Goal: Task Accomplishment & Management: Use online tool/utility

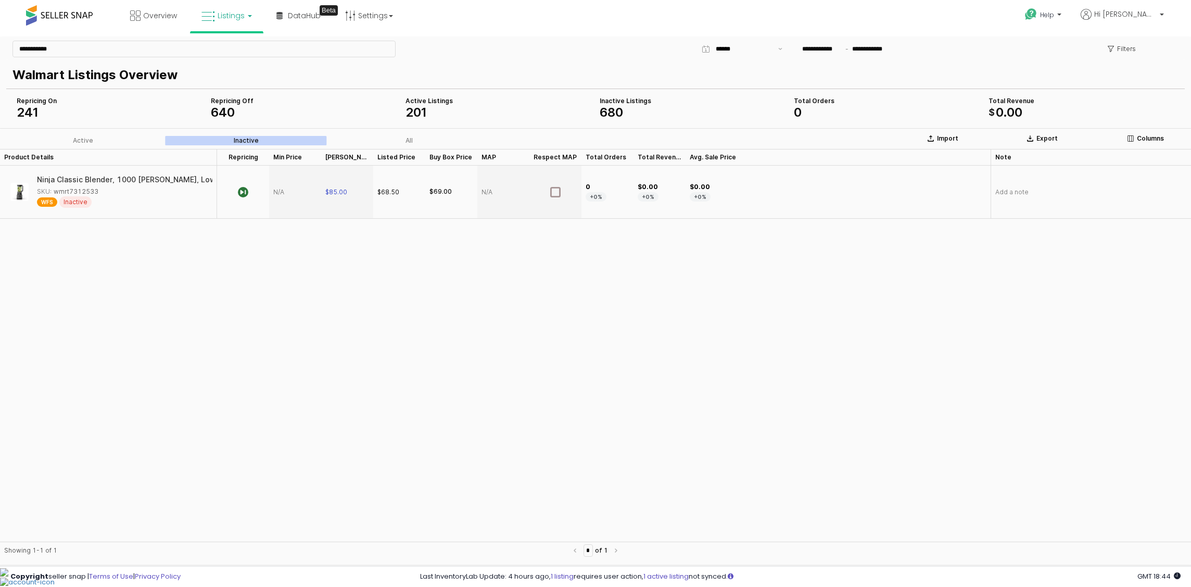
click at [240, 27] on link "Listings" at bounding box center [227, 15] width 66 height 31
drag, startPoint x: 232, startPoint y: 57, endPoint x: 231, endPoint y: 19, distance: 38.0
click at [232, 57] on icon at bounding box center [234, 52] width 45 height 14
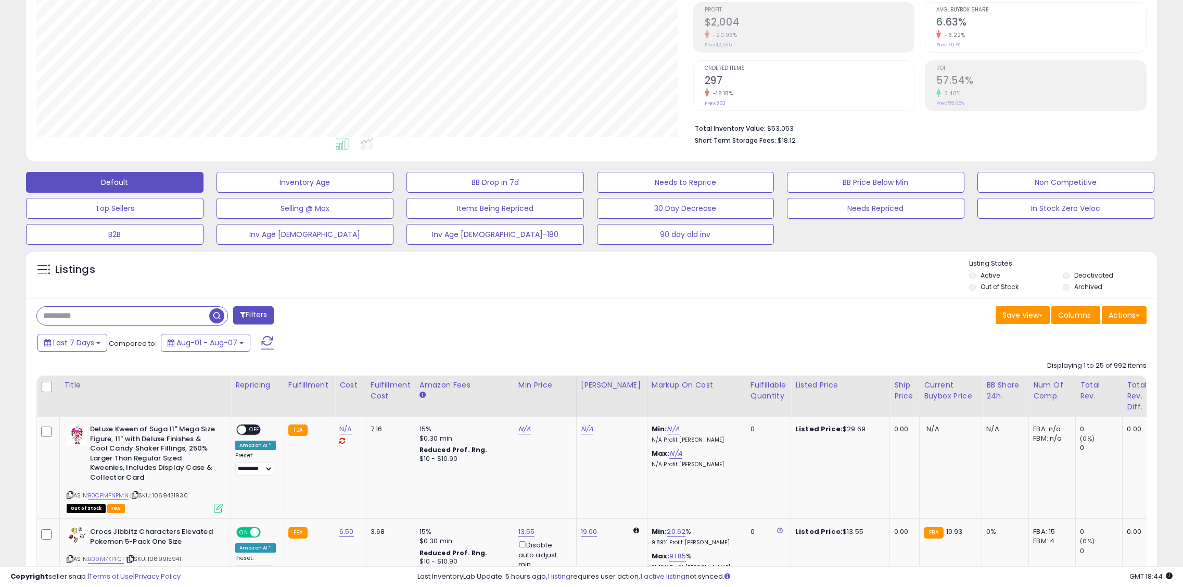
scroll to position [213, 657]
click at [394, 193] on button "Needs Repriced" at bounding box center [306, 182] width 178 height 21
